Goal: Task Accomplishment & Management: Complete application form

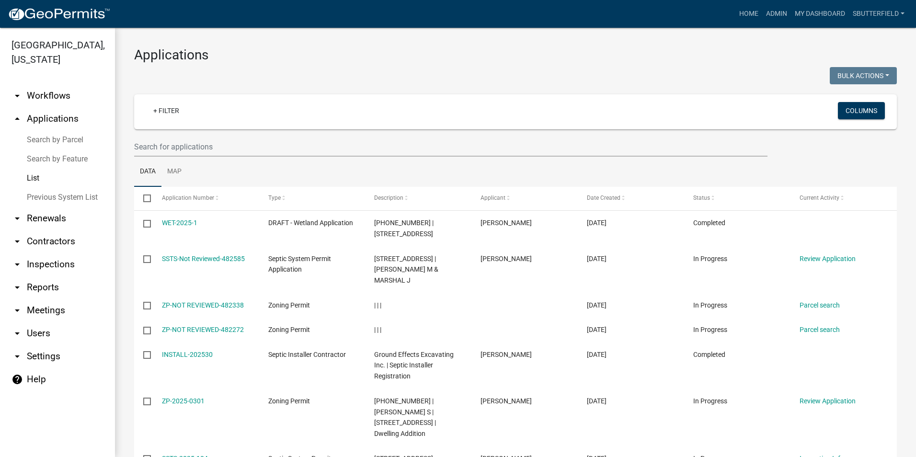
select select "1: 25"
click at [814, 8] on link "My Dashboard" at bounding box center [820, 14] width 58 height 18
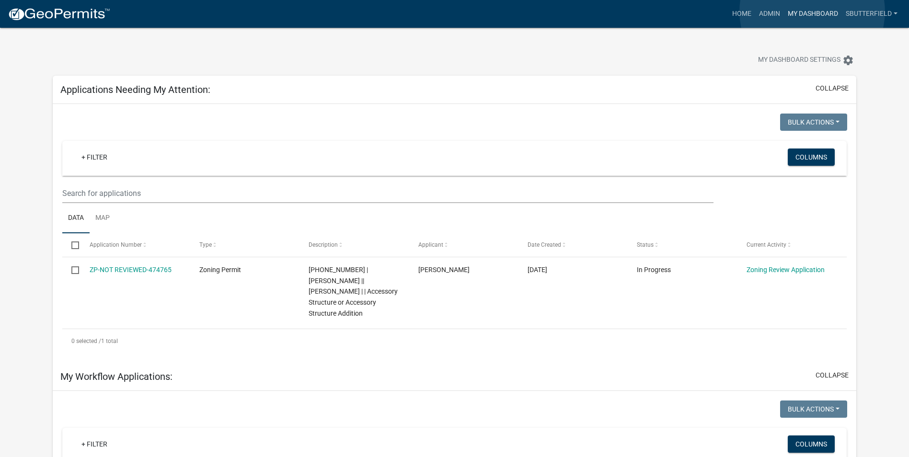
drag, startPoint x: 812, startPoint y: 11, endPoint x: 798, endPoint y: 12, distance: 13.9
click at [811, 11] on link "My Dashboard" at bounding box center [813, 14] width 58 height 18
click at [749, 14] on link "Home" at bounding box center [741, 14] width 27 height 18
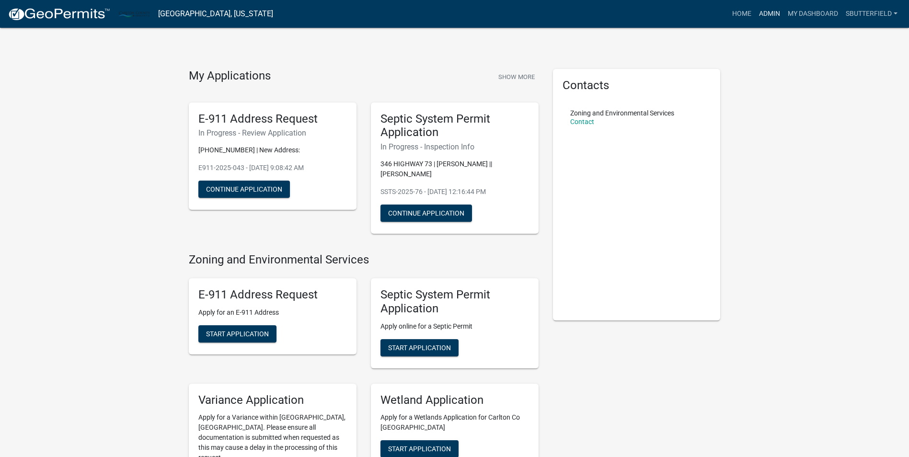
click at [766, 14] on link "Admin" at bounding box center [769, 14] width 29 height 18
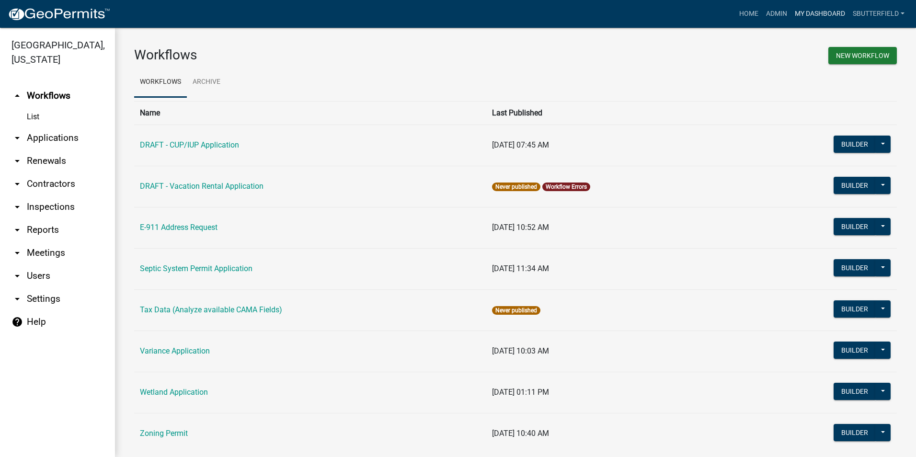
click at [833, 9] on link "My Dashboard" at bounding box center [820, 14] width 58 height 18
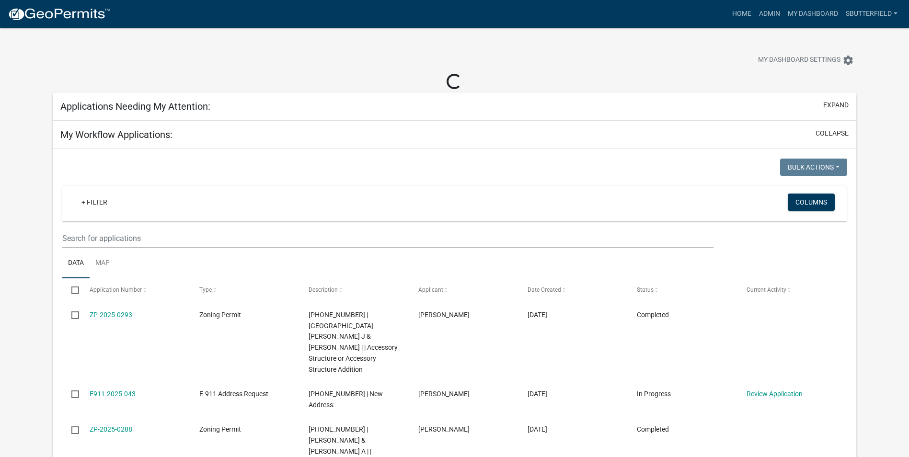
click at [836, 104] on button "expand" at bounding box center [835, 105] width 25 height 10
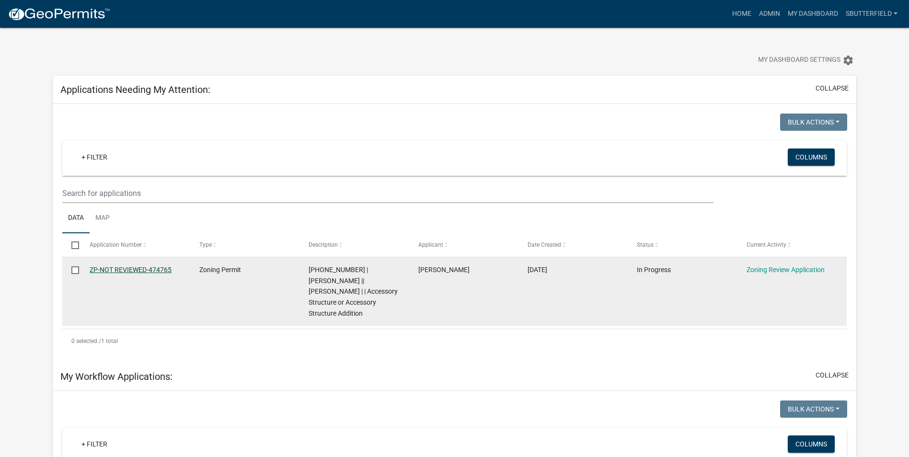
click at [147, 266] on link "ZP-NOT REVIEWED-474765" at bounding box center [131, 270] width 82 height 8
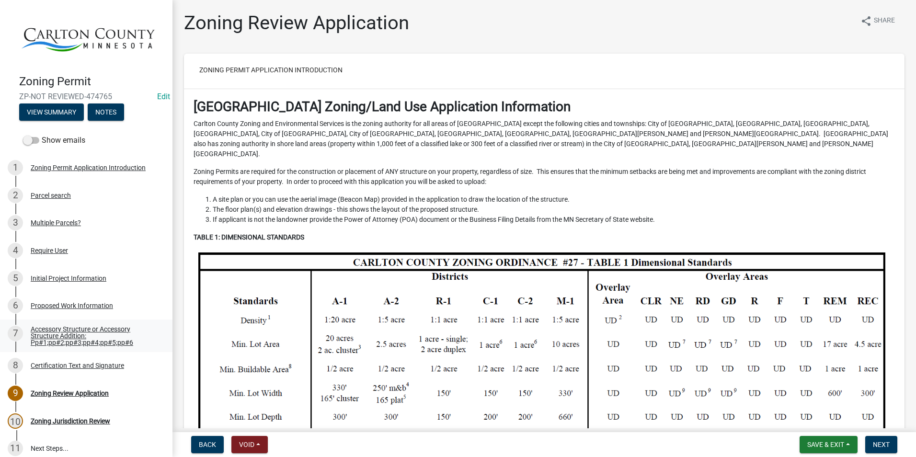
click at [81, 326] on div "Accessory Structure or Accessory Structure Addition: Pp#1;pp#2;pp#3;pp#4;pp#5;p…" at bounding box center [94, 336] width 126 height 20
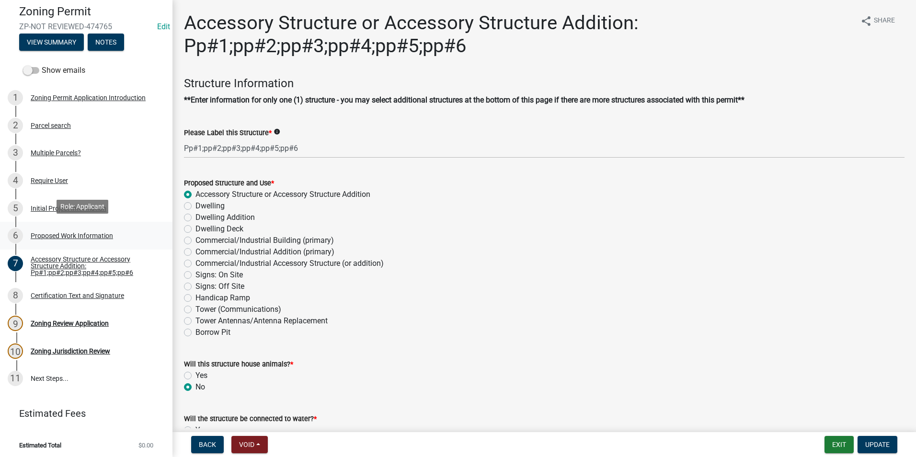
click at [56, 232] on div "Proposed Work Information" at bounding box center [72, 235] width 82 height 7
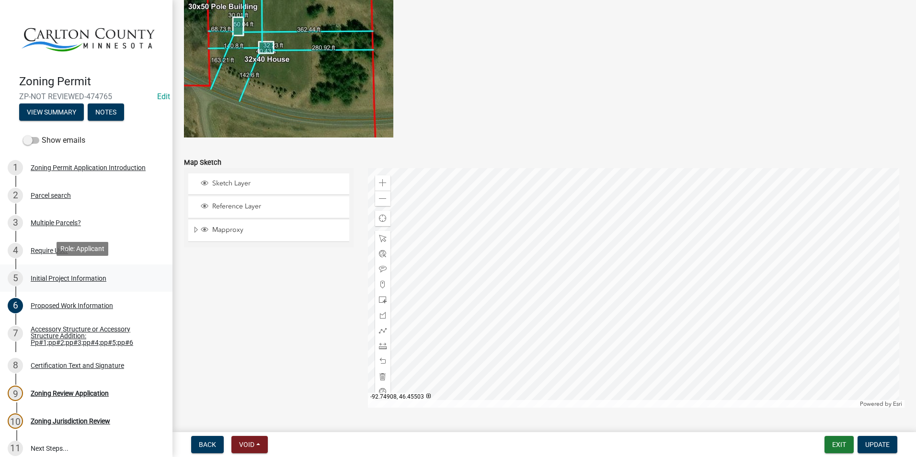
click at [68, 275] on div "Initial Project Information" at bounding box center [69, 278] width 76 height 7
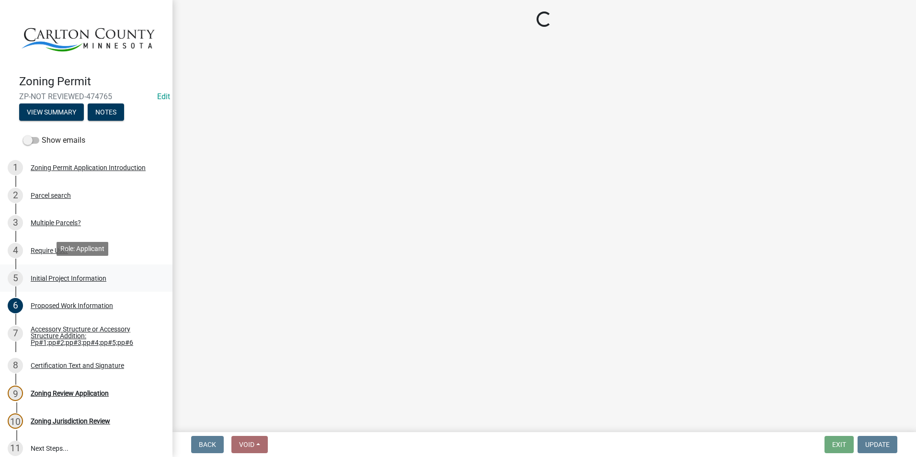
select select "33d21d3a-ebb3-419e-8315-ef7213d04586"
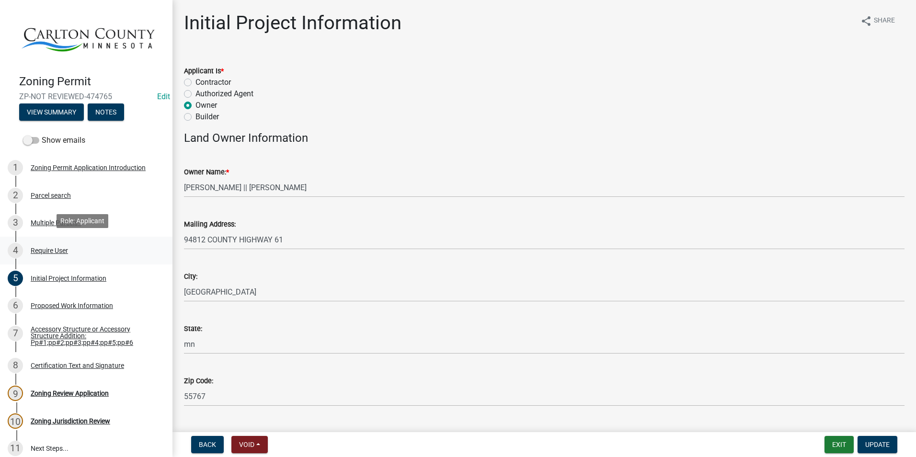
click at [59, 247] on div "Require User" at bounding box center [49, 250] width 37 height 7
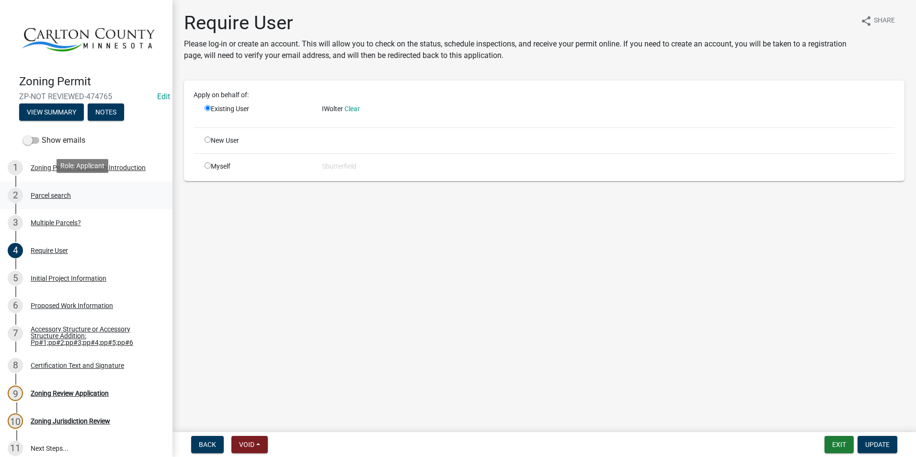
click at [61, 194] on div "Parcel search" at bounding box center [51, 195] width 40 height 7
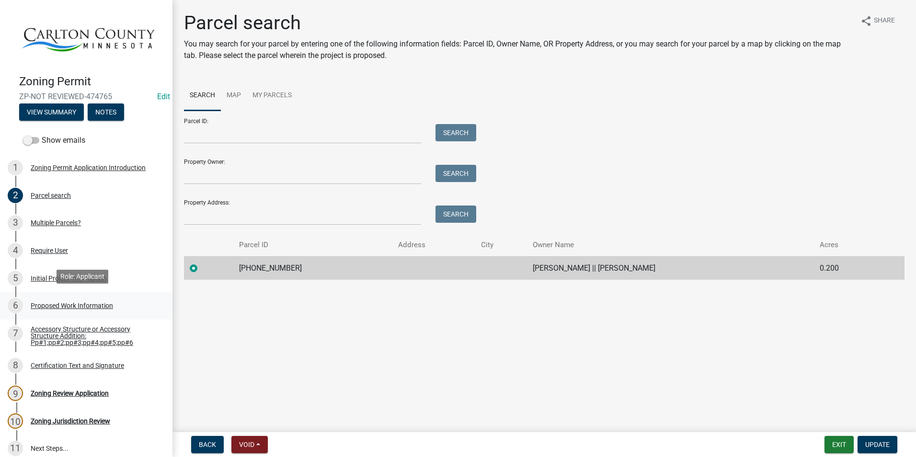
click at [79, 298] on div "6 Proposed Work Information" at bounding box center [82, 305] width 149 height 15
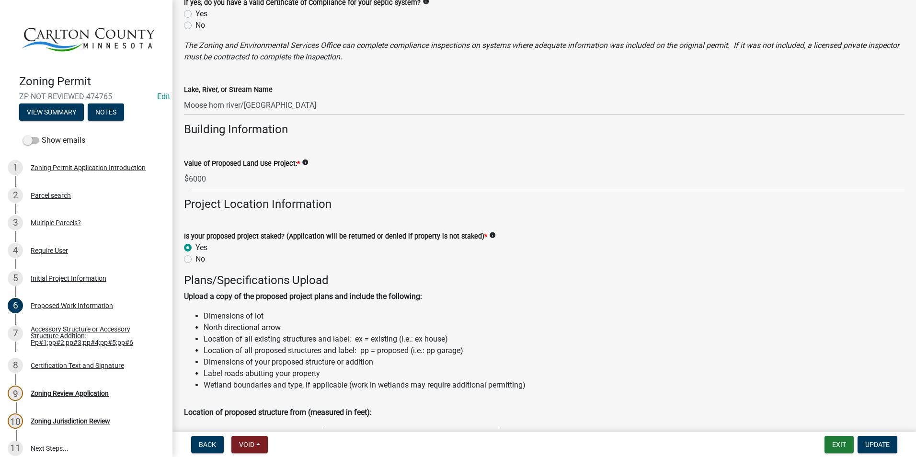
scroll to position [718, 0]
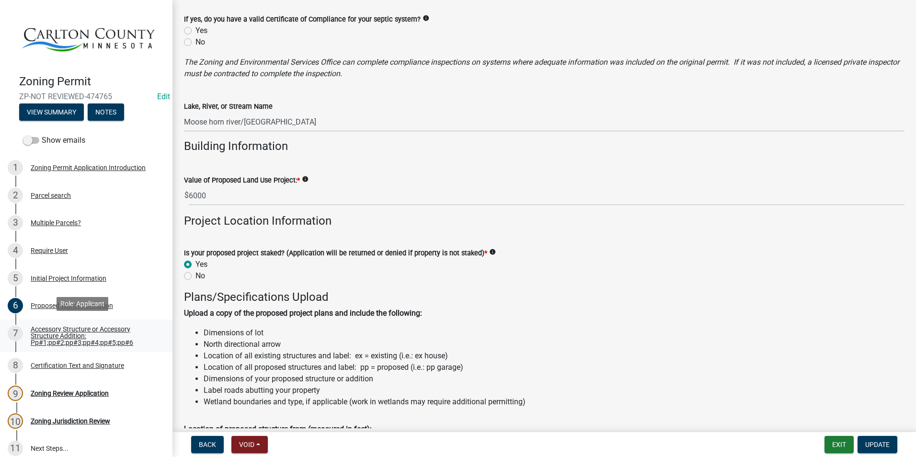
click at [46, 327] on div "Accessory Structure or Accessory Structure Addition: Pp#1;pp#2;pp#3;pp#4;pp#5;p…" at bounding box center [94, 336] width 126 height 20
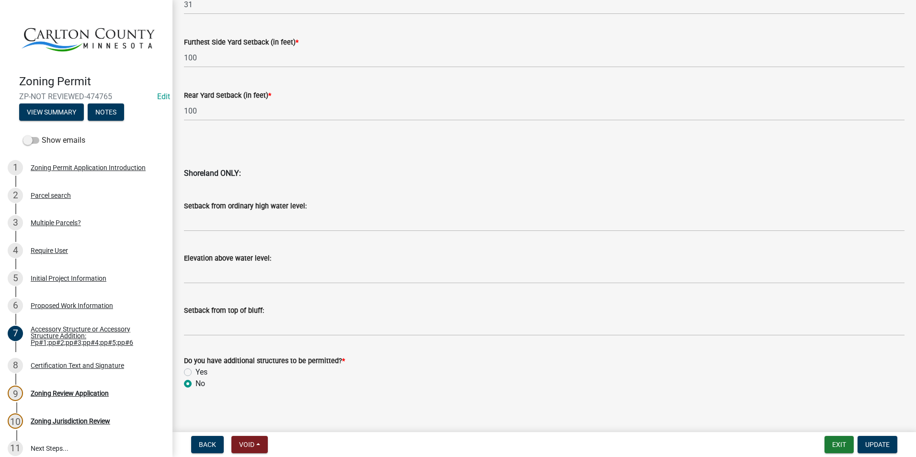
scroll to position [928, 0]
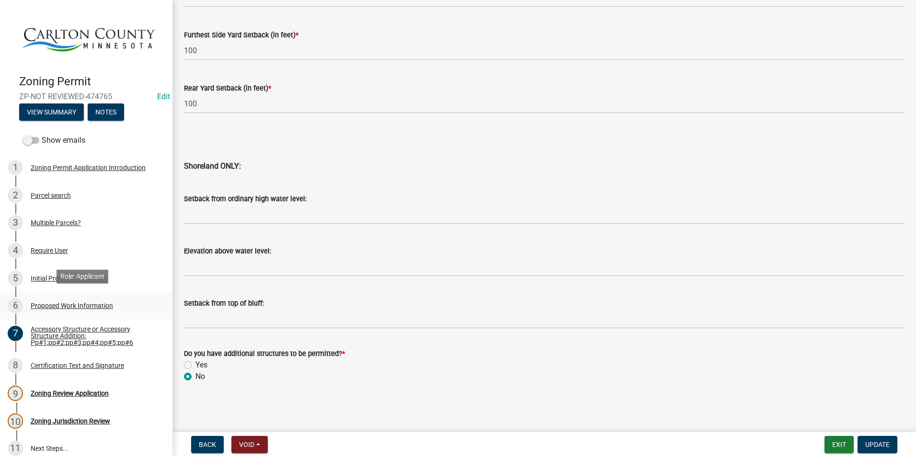
click at [103, 302] on div "Proposed Work Information" at bounding box center [72, 305] width 82 height 7
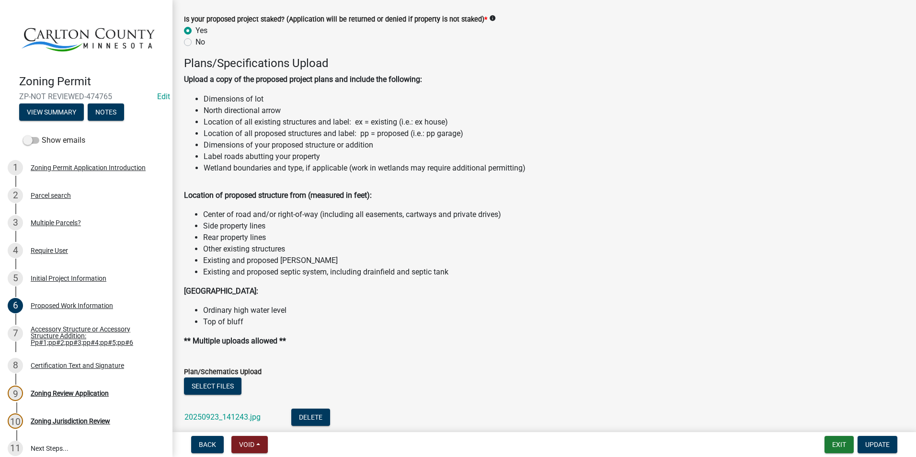
scroll to position [958, 0]
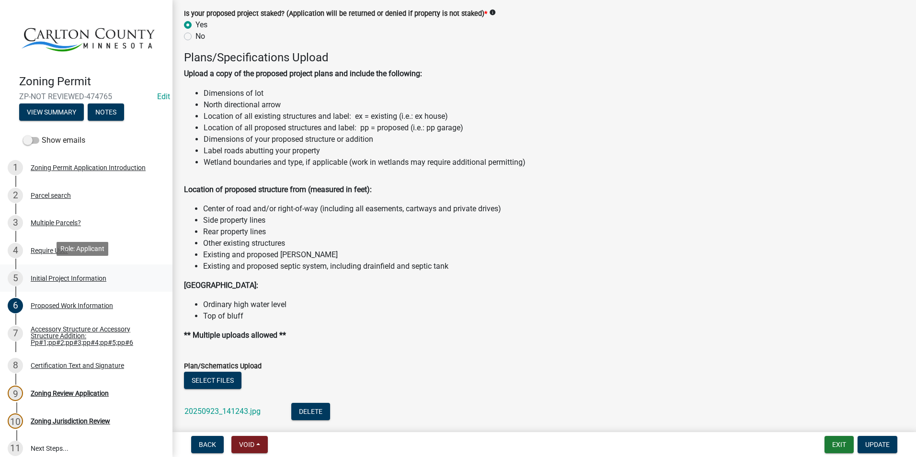
drag, startPoint x: 59, startPoint y: 273, endPoint x: 57, endPoint y: 278, distance: 5.2
click at [59, 275] on div "Initial Project Information" at bounding box center [69, 278] width 76 height 7
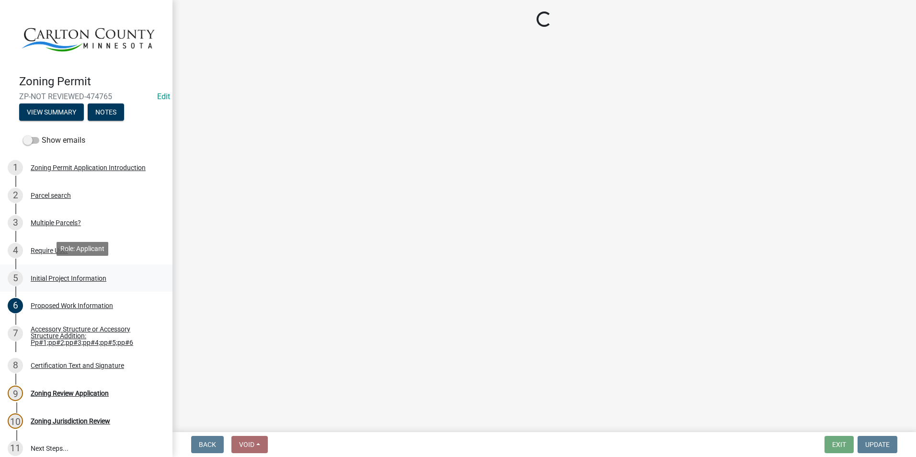
scroll to position [0, 0]
select select "33d21d3a-ebb3-419e-8315-ef7213d04586"
